Goal: Check status: Check status

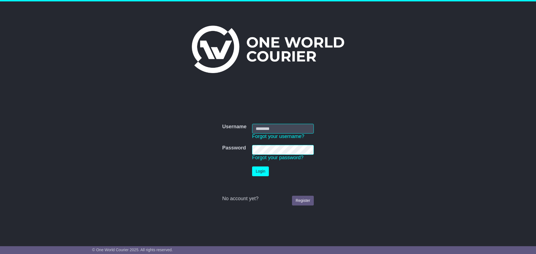
type input "**********"
click at [263, 172] on button "Login" at bounding box center [260, 172] width 17 height 10
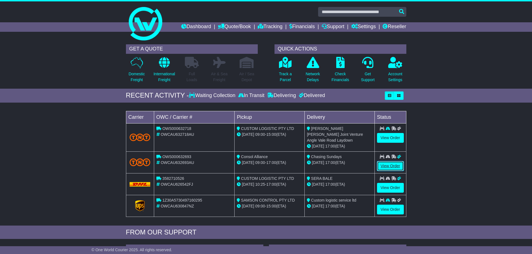
click at [391, 161] on link "View Order" at bounding box center [390, 166] width 27 height 10
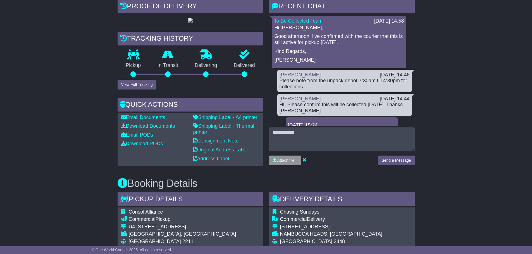
scroll to position [126, 0]
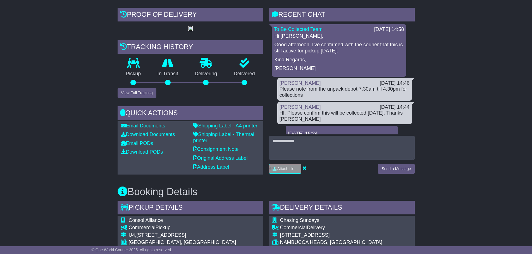
click at [188, 31] on img at bounding box center [190, 29] width 4 height 4
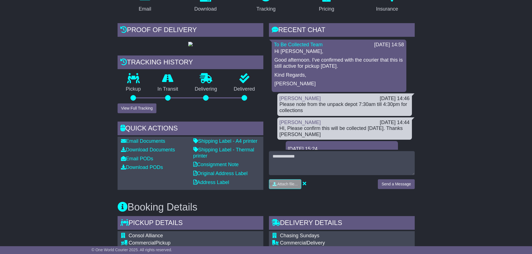
scroll to position [70, 0]
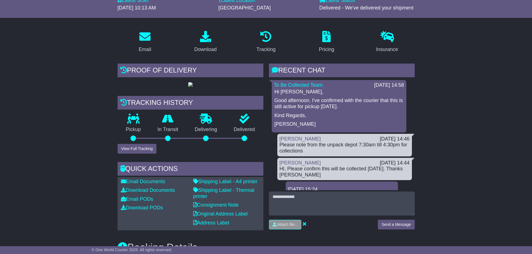
click at [247, 133] on p "Delivered" at bounding box center [244, 130] width 38 height 6
click at [243, 141] on div at bounding box center [244, 139] width 6 height 6
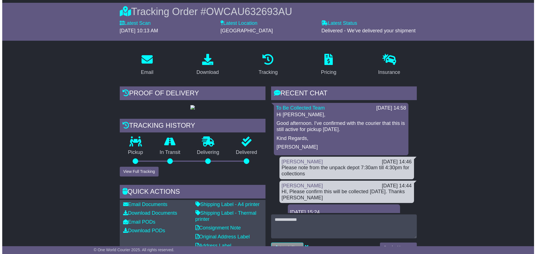
scroll to position [42, 0]
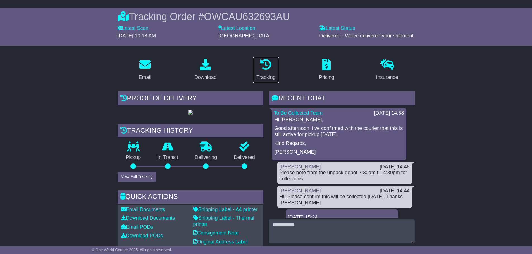
click at [270, 66] on icon at bounding box center [265, 64] width 11 height 11
